Goal: Transaction & Acquisition: Book appointment/travel/reservation

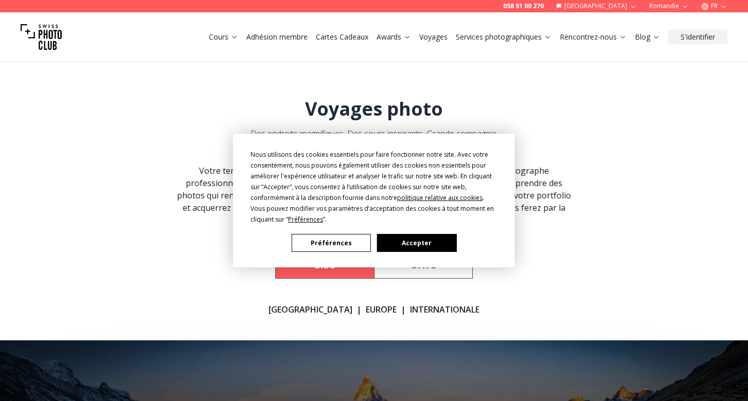
click at [416, 244] on button "Accepter" at bounding box center [416, 243] width 79 height 18
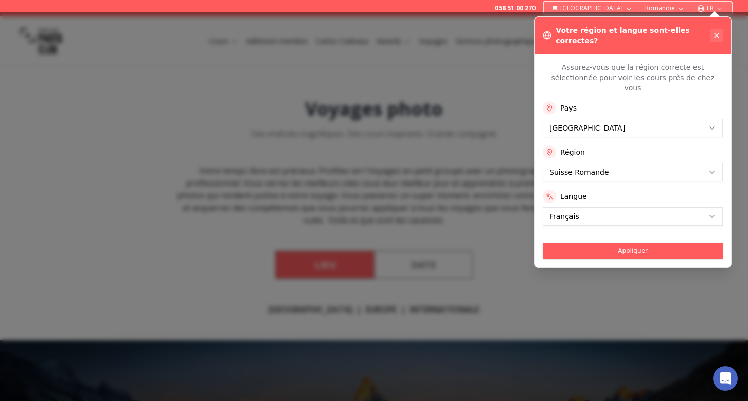
click at [714, 33] on icon at bounding box center [716, 35] width 4 height 4
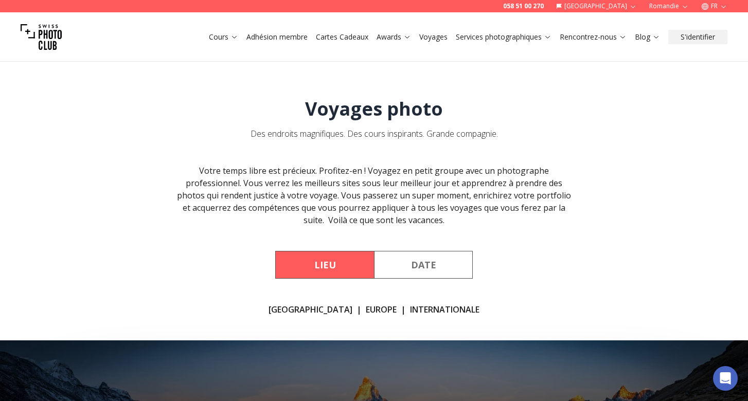
click at [427, 267] on button "Date" at bounding box center [423, 265] width 99 height 28
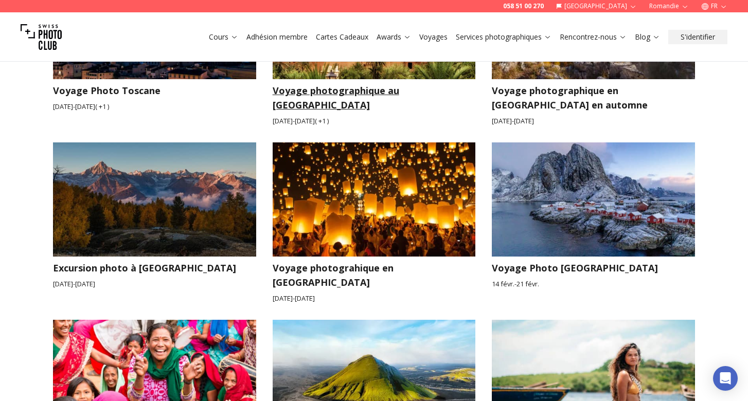
scroll to position [359, 0]
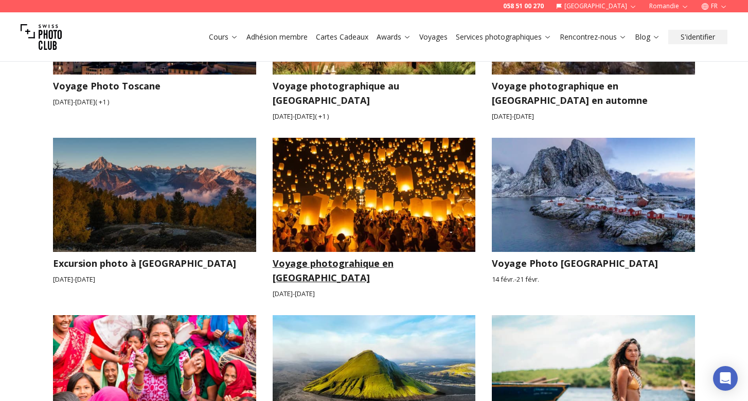
click at [385, 200] on img at bounding box center [373, 195] width 203 height 114
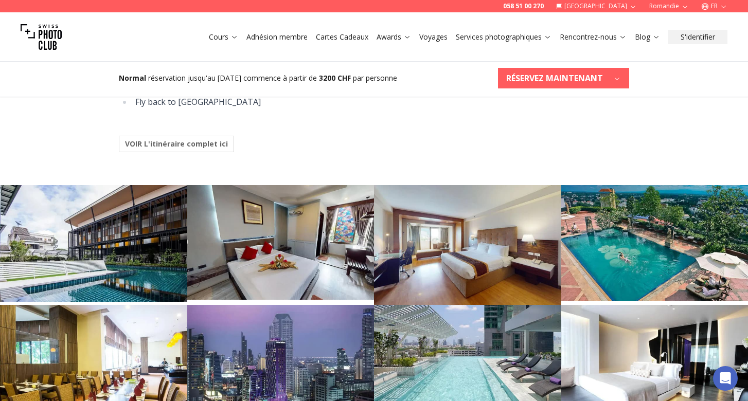
scroll to position [1309, 0]
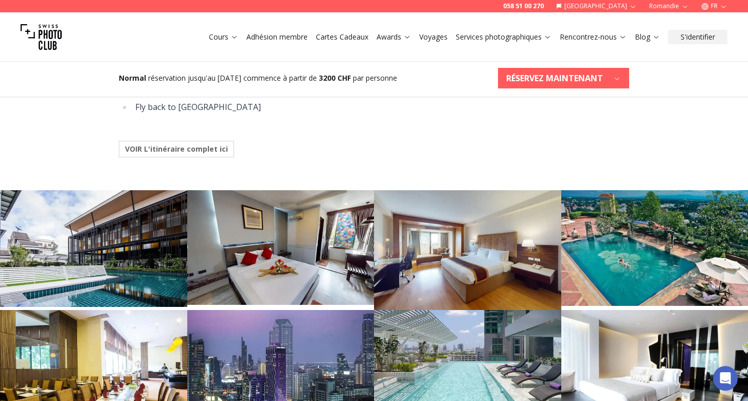
click at [201, 144] on b "VOIR L'itinéraire complet ici" at bounding box center [176, 149] width 103 height 10
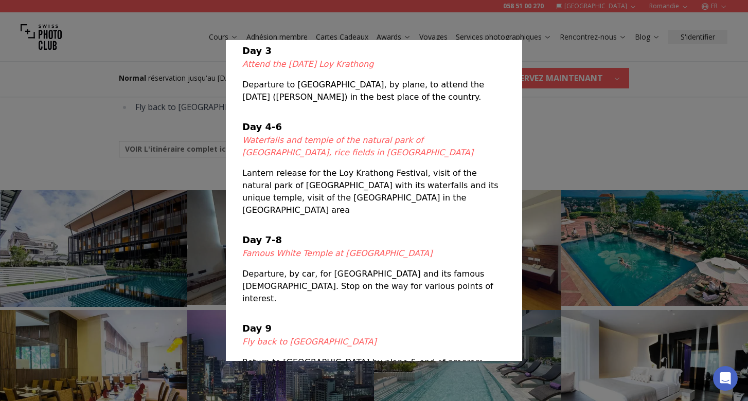
scroll to position [191, 0]
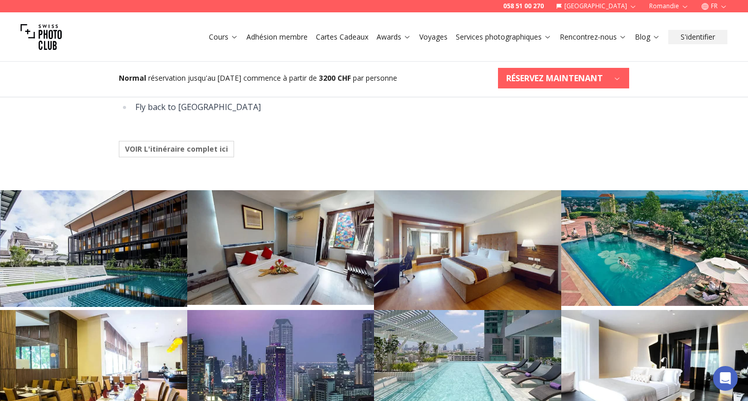
click at [582, 138] on div at bounding box center [374, 200] width 748 height 401
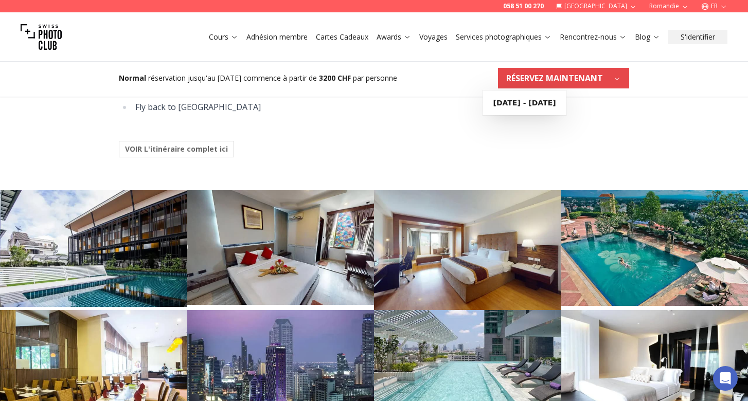
click at [551, 78] on b "RÉSERVEZ MAINTENANT" at bounding box center [554, 78] width 97 height 12
click at [543, 102] on b "[DATE] - [DATE]" at bounding box center [524, 103] width 63 height 10
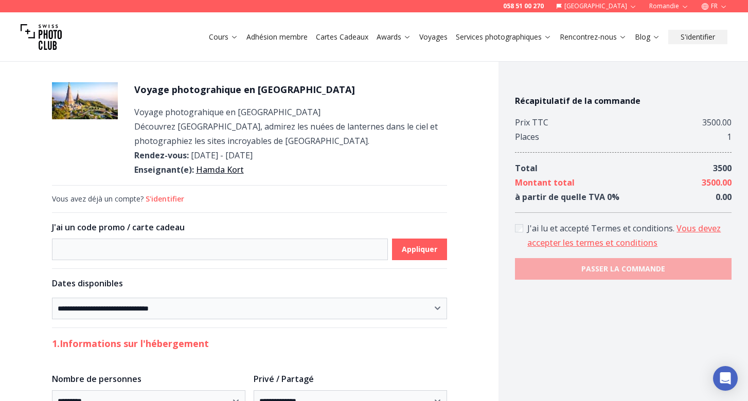
click at [221, 167] on link "[PERSON_NAME]" at bounding box center [220, 169] width 48 height 11
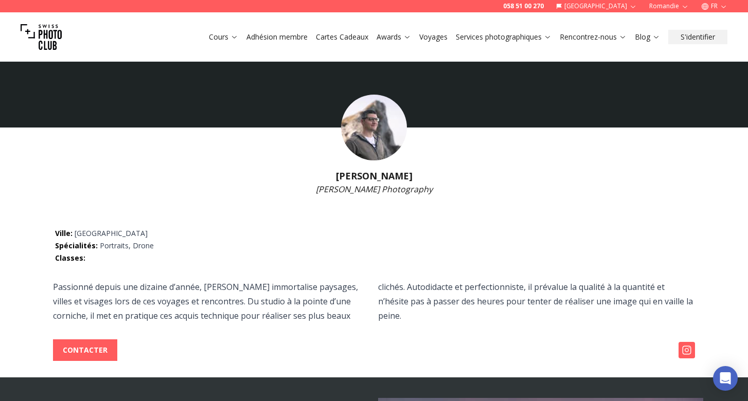
click at [383, 124] on img at bounding box center [374, 128] width 66 height 66
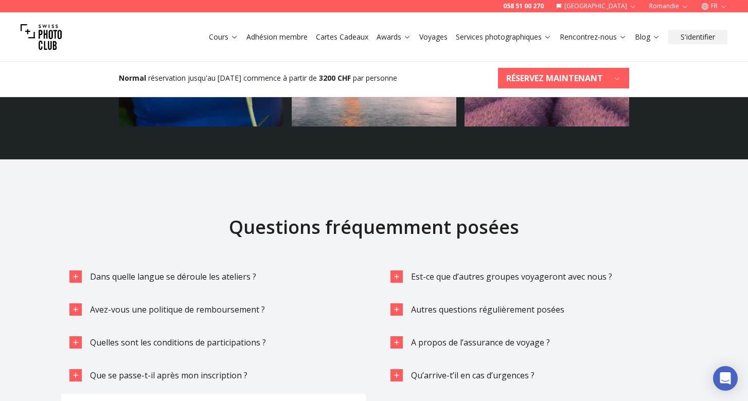
scroll to position [2794, 0]
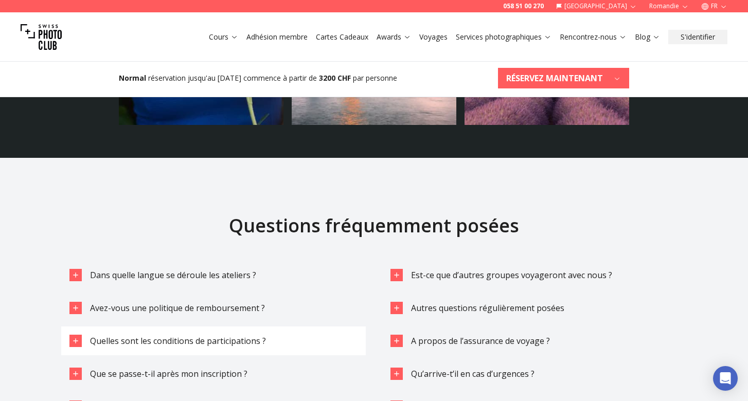
click at [231, 335] on span "Quelles sont les conditions de participations ?" at bounding box center [178, 340] width 176 height 11
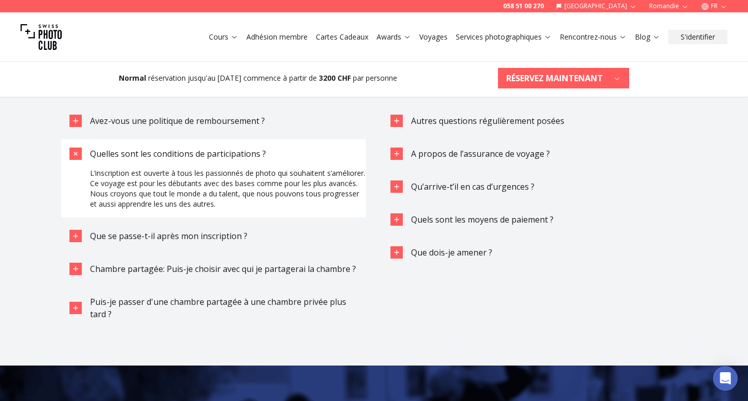
scroll to position [2982, 0]
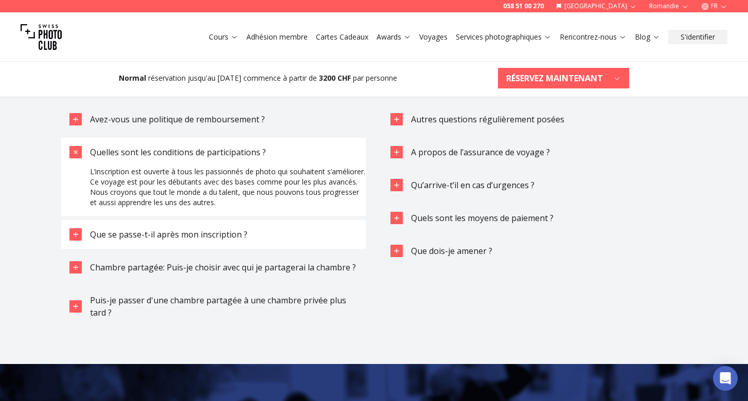
click at [219, 229] on span "Que se passe-t-il après mon inscription ?" at bounding box center [168, 234] width 157 height 11
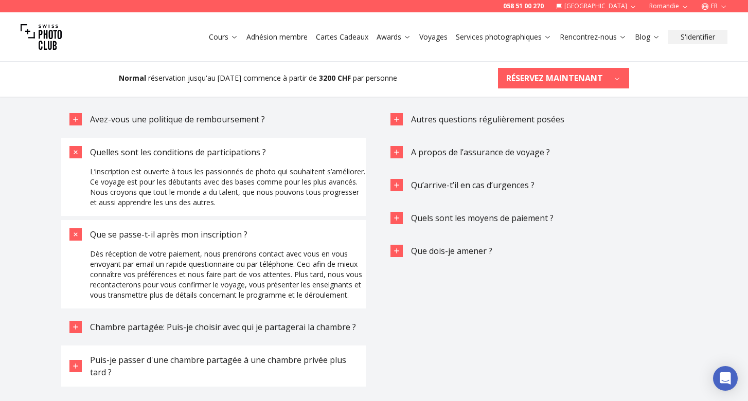
click at [298, 354] on span "Puis-je passer d'une chambre partagée à une chambre privée plus tard ?" at bounding box center [218, 366] width 256 height 24
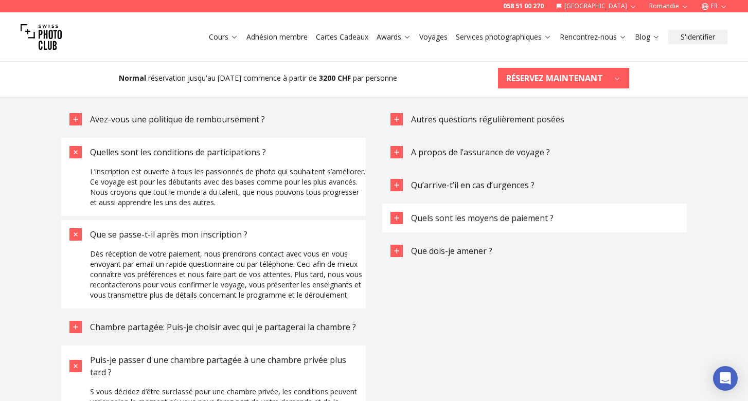
click at [453, 212] on span "Quels sont les moyens de paiement ?" at bounding box center [482, 217] width 142 height 11
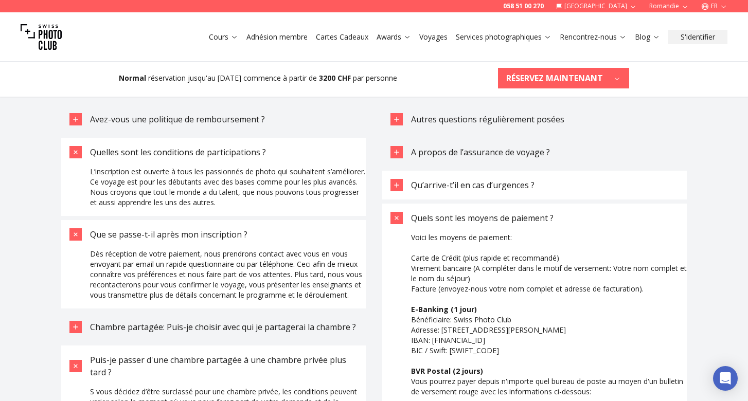
click at [421, 171] on button "Qu’arrive-t’il en cas d’urgences ?" at bounding box center [534, 185] width 304 height 29
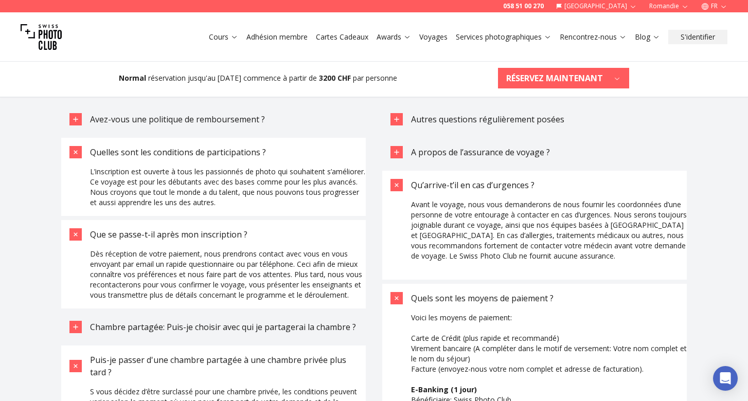
click at [393, 292] on div "button" at bounding box center [396, 298] width 12 height 12
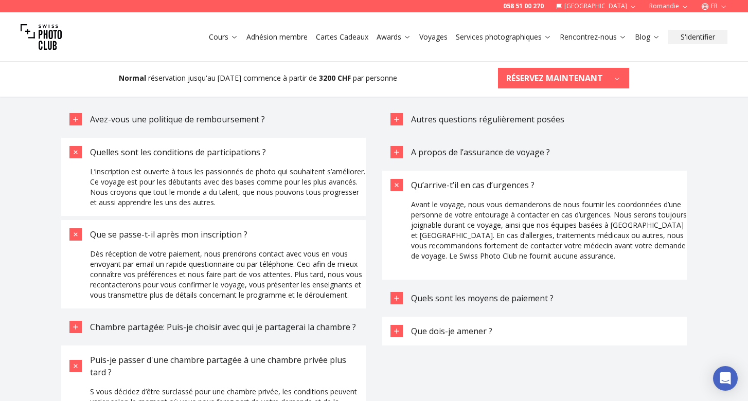
click at [432, 325] on span "Que dois-je amener ?" at bounding box center [451, 330] width 81 height 11
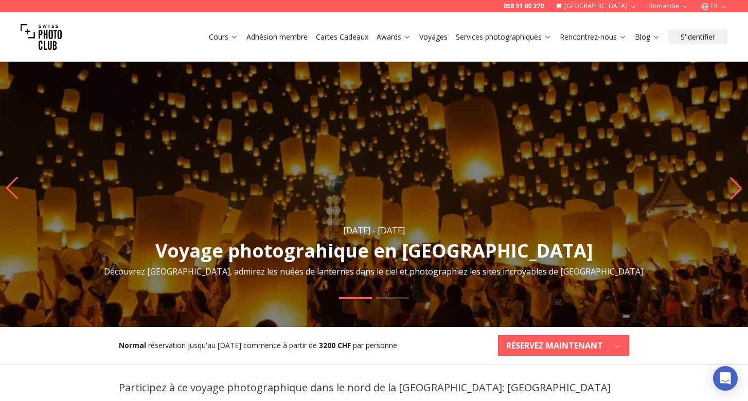
scroll to position [0, 0]
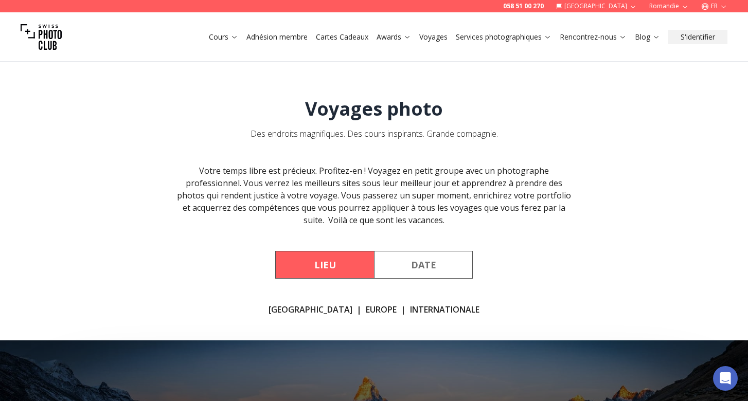
click at [336, 266] on button "Lieu" at bounding box center [324, 265] width 99 height 28
click at [408, 261] on button "Date" at bounding box center [423, 265] width 99 height 28
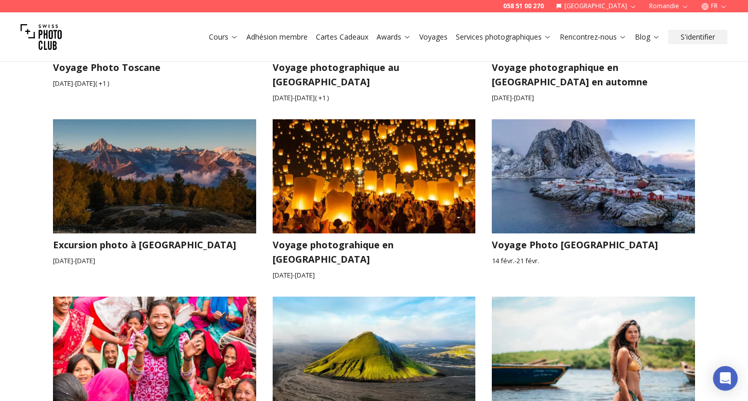
scroll to position [380, 0]
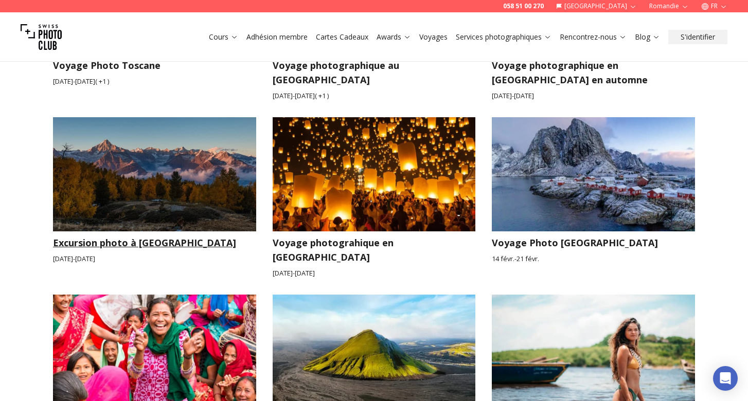
click at [196, 207] on img at bounding box center [154, 174] width 203 height 114
